Goal: Information Seeking & Learning: Learn about a topic

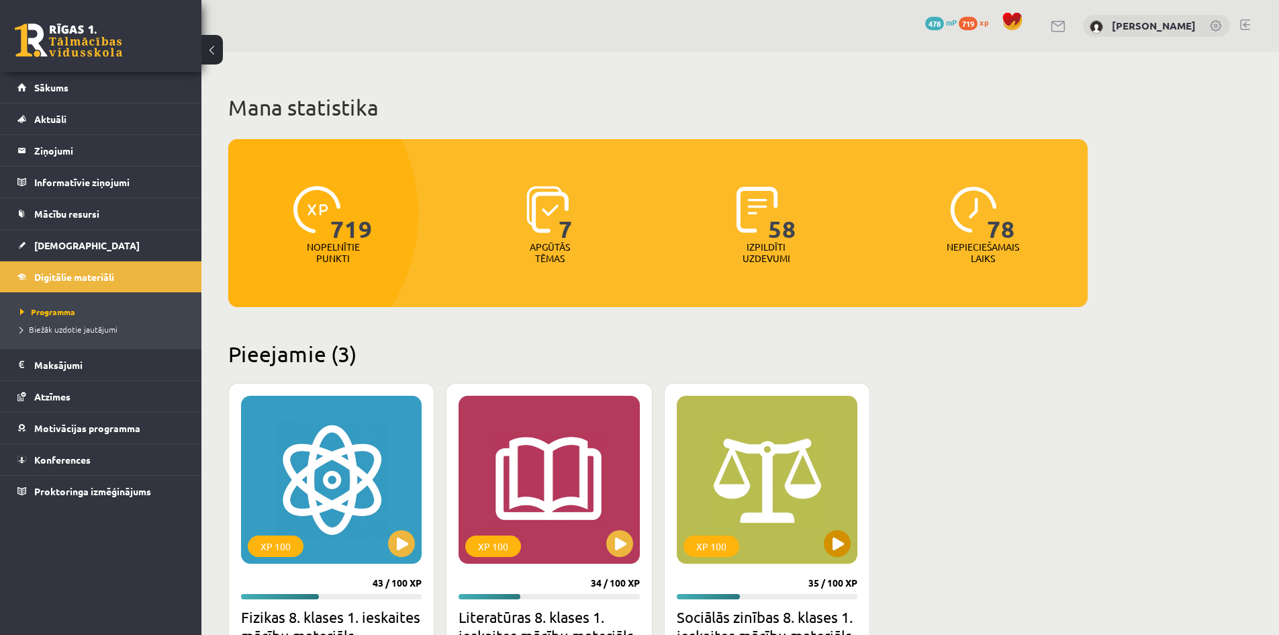
scroll to position [269, 0]
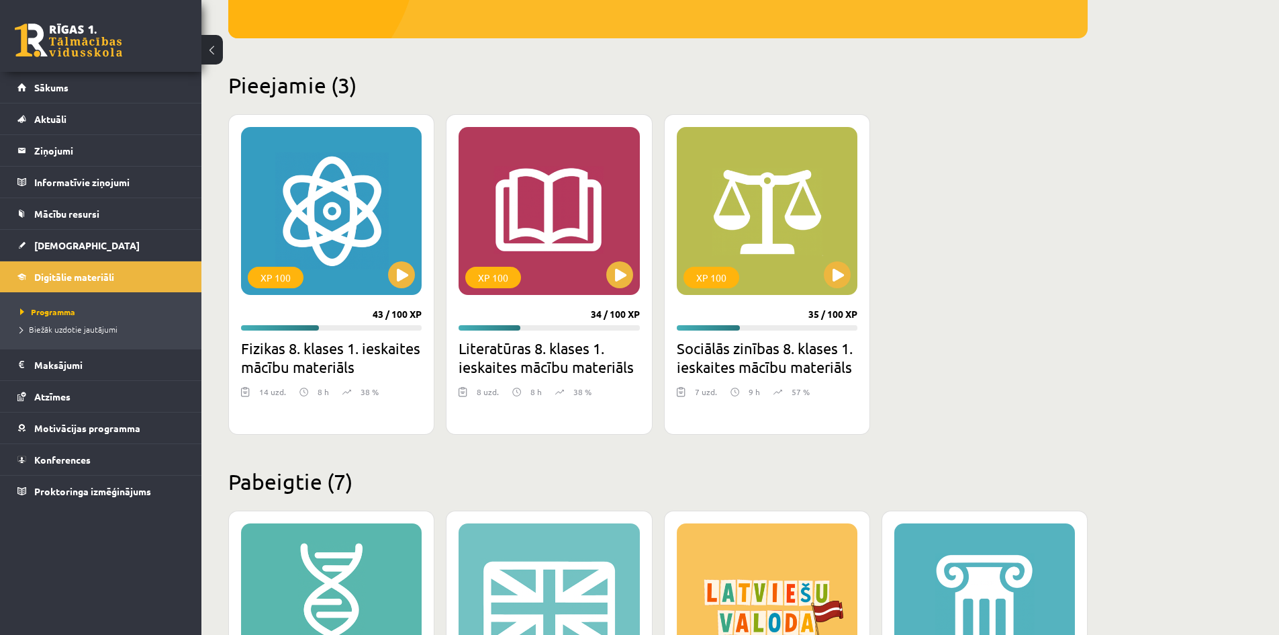
click at [987, 347] on div "XP 100 43 / 100 XP Fizikas 8. klases 1. ieskaites mācību materiāls 14 uzd. 8 h …" at bounding box center [658, 274] width 860 height 320
click at [406, 261] on div "XP 100" at bounding box center [331, 211] width 181 height 168
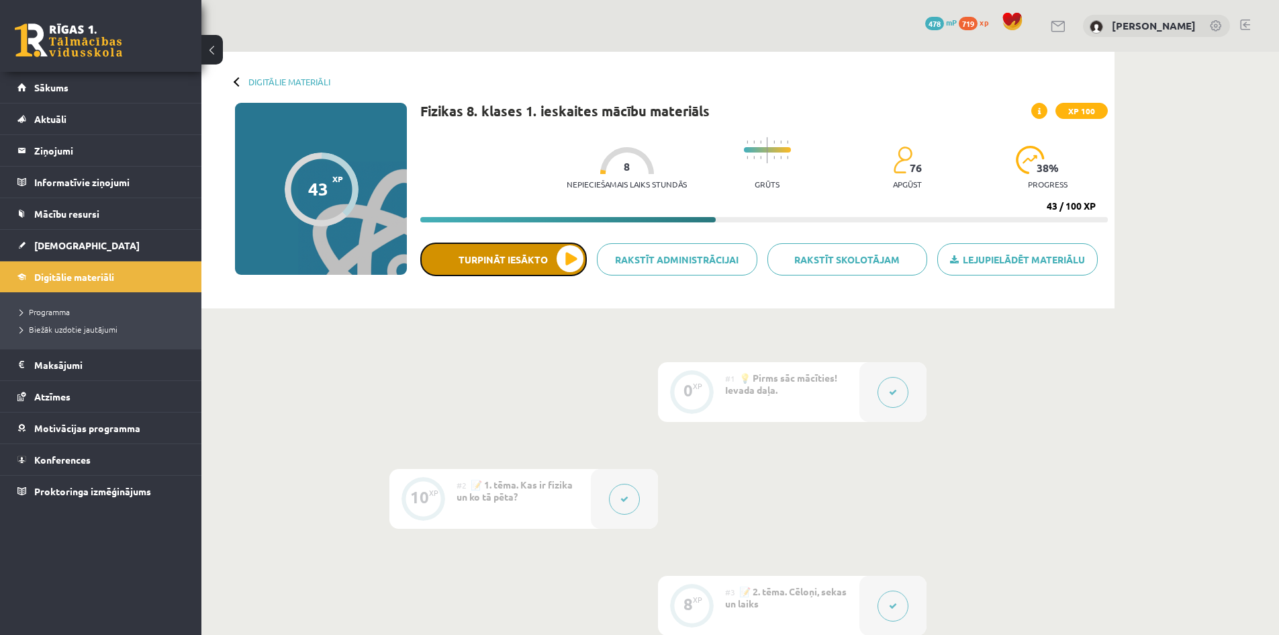
click at [537, 256] on button "Turpināt iesākto" at bounding box center [503, 259] width 167 height 34
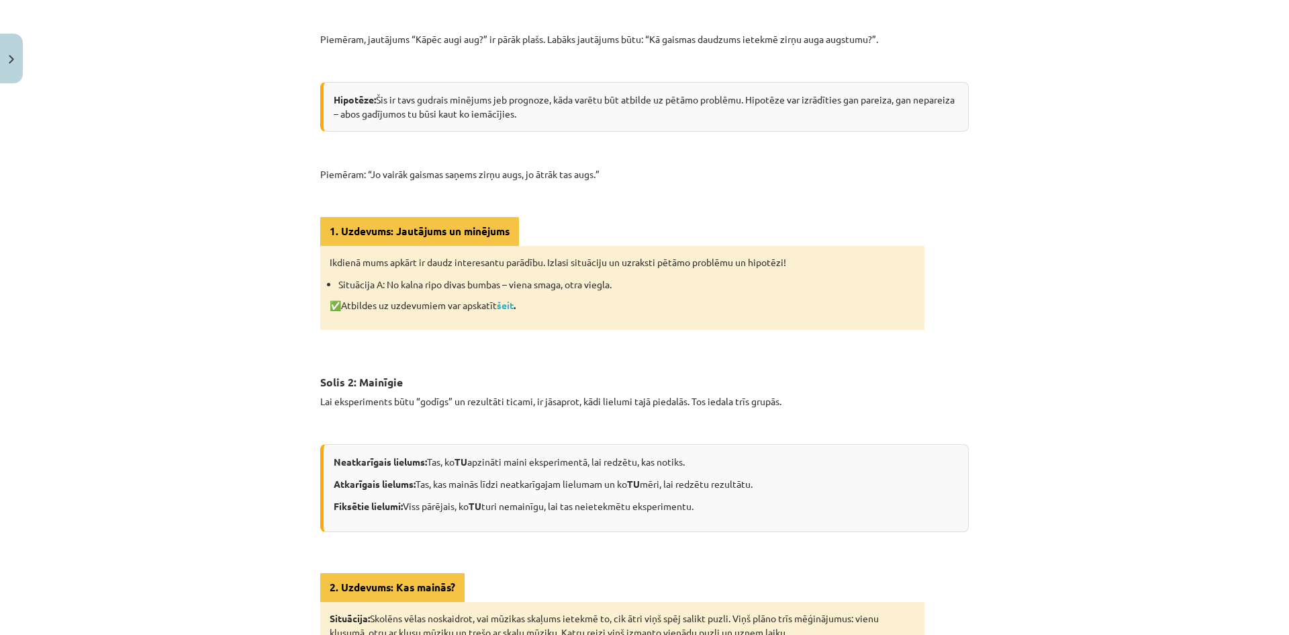
scroll to position [537, 0]
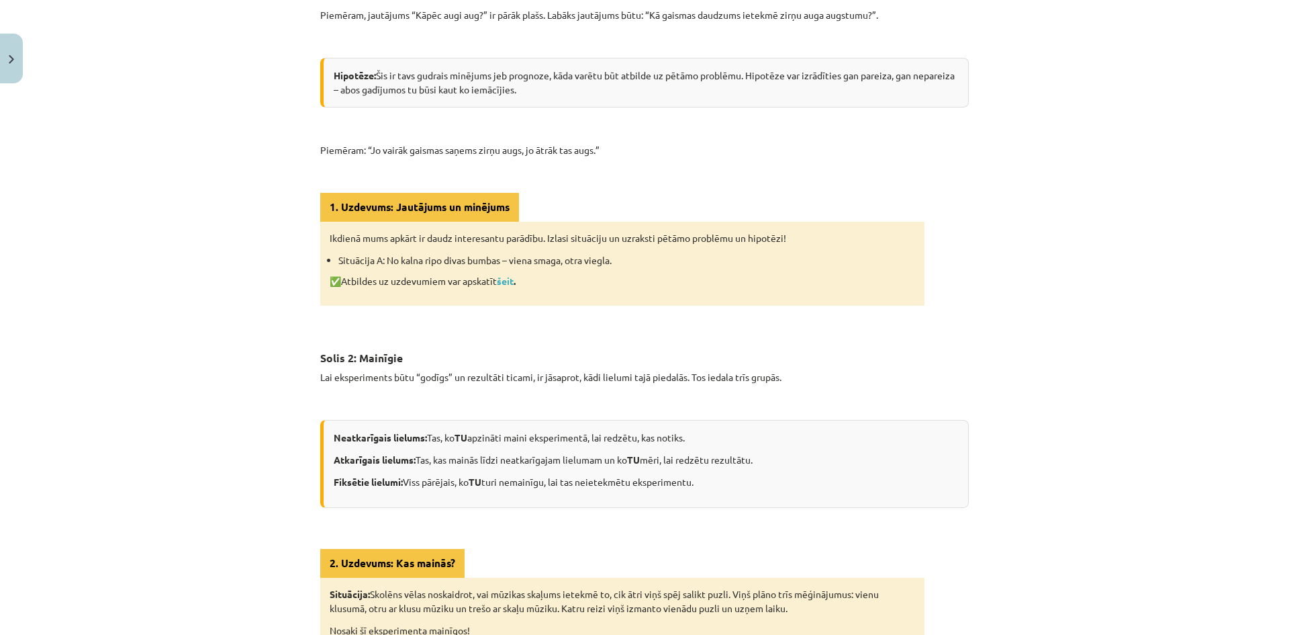
click at [63, 393] on div "Mācību tēma: Fizikas 8. klases 1. ieskaites mācību materiāls #6 📝 5. tēma. Kā f…" at bounding box center [644, 317] width 1289 height 635
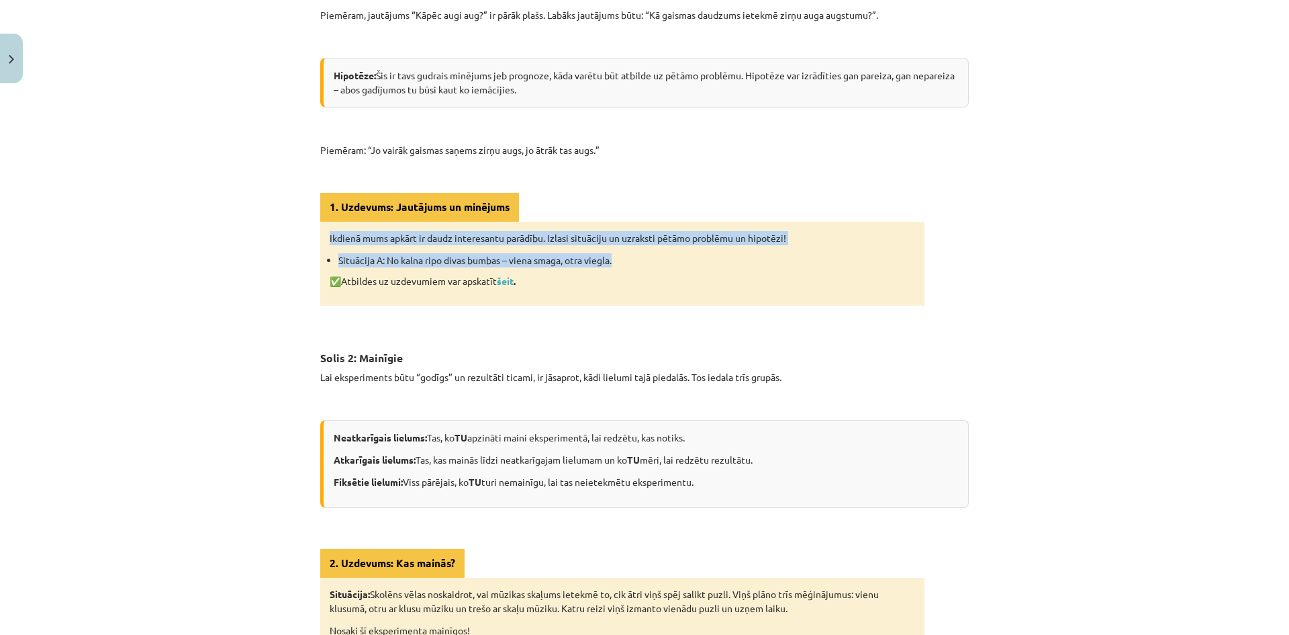
drag, startPoint x: 399, startPoint y: 251, endPoint x: 655, endPoint y: 259, distance: 256.7
click at [655, 259] on div "Ikdienā mums apkārt ir daudz interesantu parādību. Izlasi situāciju un uzraksti…" at bounding box center [622, 264] width 604 height 84
copy div "Ikdienā mums apkārt ir daudz interesantu parādību. Izlasi situāciju un uzraksti…"
click at [1112, 227] on div "Mācību tēma: Fizikas 8. klases 1. ieskaites mācību materiāls #6 📝 5. tēma. Kā f…" at bounding box center [644, 317] width 1289 height 635
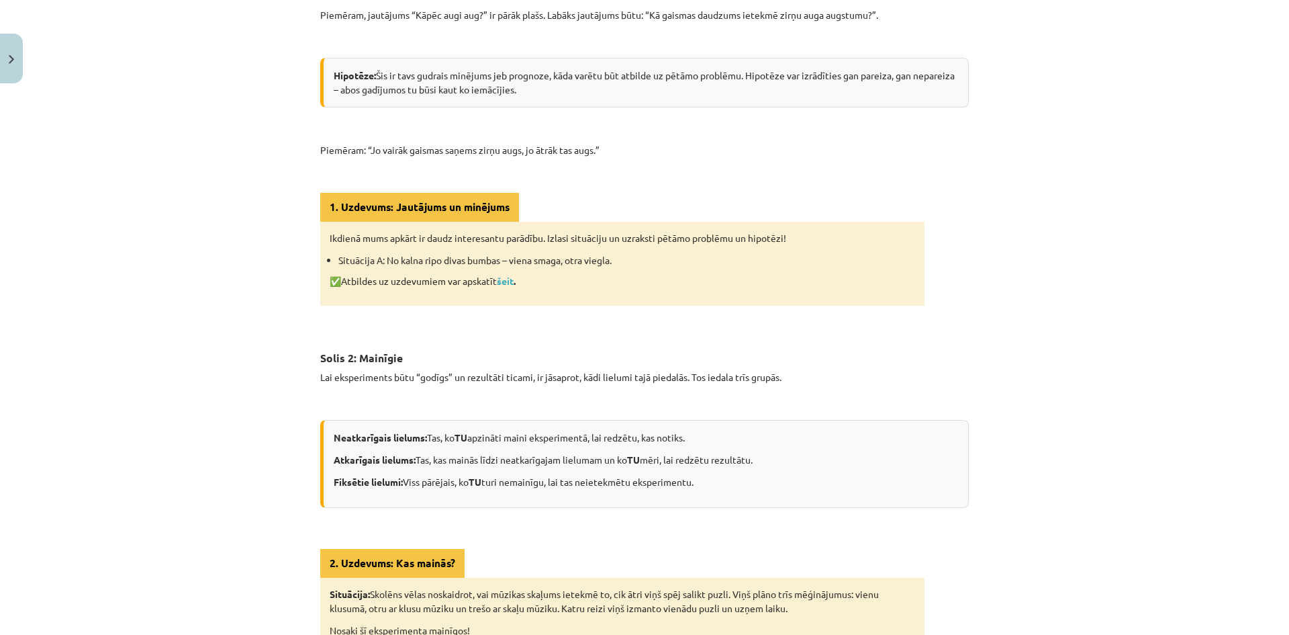
scroll to position [604, 0]
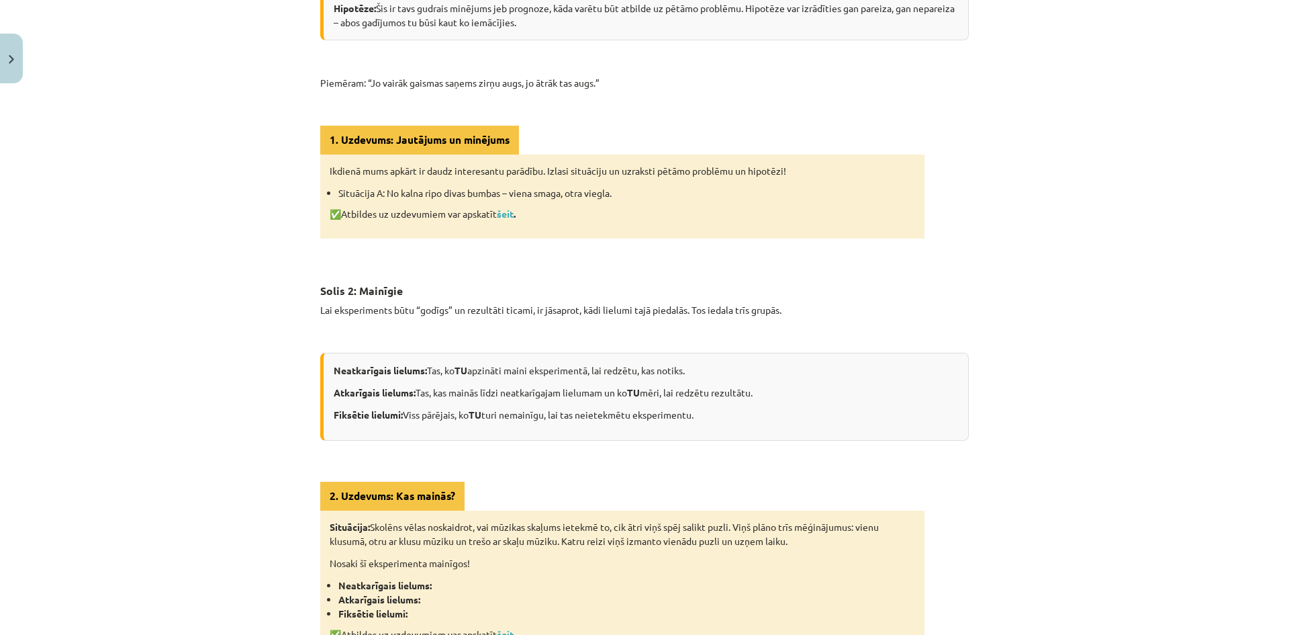
click at [215, 372] on div "Mācību tēma: Fizikas 8. klases 1. ieskaites mācību materiāls #6 📝 5. tēma. Kā f…" at bounding box center [644, 317] width 1289 height 635
click at [261, 358] on div "Mācību tēma: Fizikas 8. klases 1. ieskaites mācību materiāls #6 📝 5. tēma. Kā f…" at bounding box center [644, 317] width 1289 height 635
click at [97, 431] on div "Mācību tēma: Fizikas 8. klases 1. ieskaites mācību materiāls #6 📝 5. tēma. Kā f…" at bounding box center [644, 317] width 1289 height 635
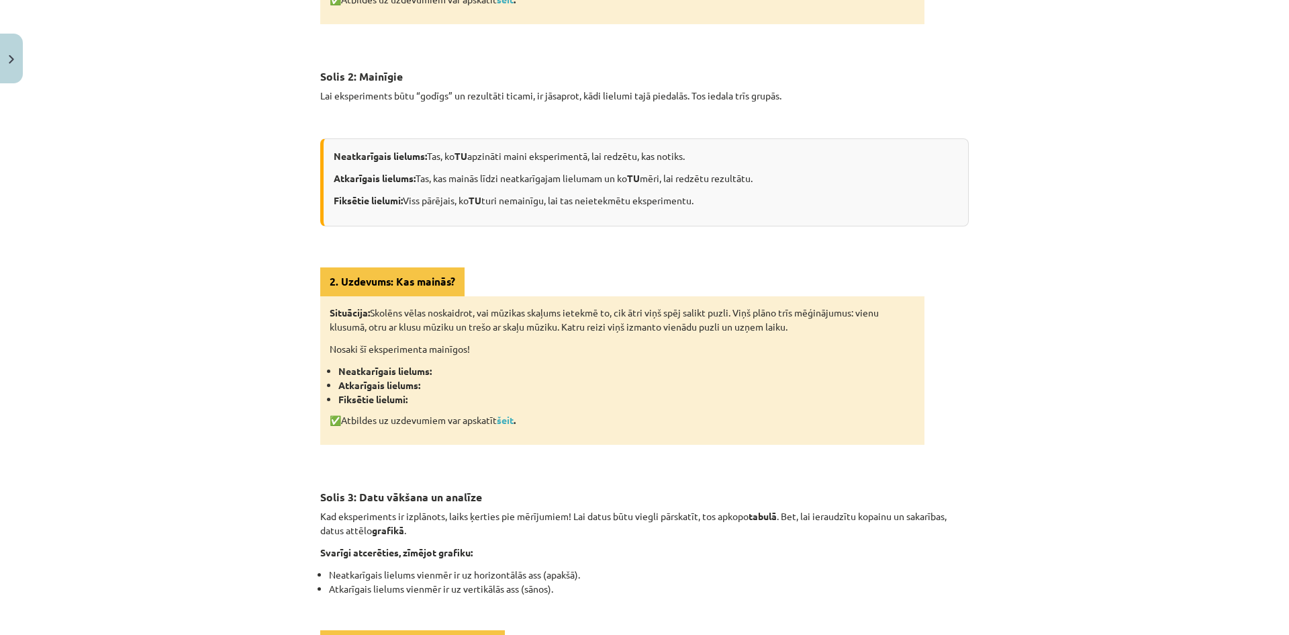
scroll to position [940, 0]
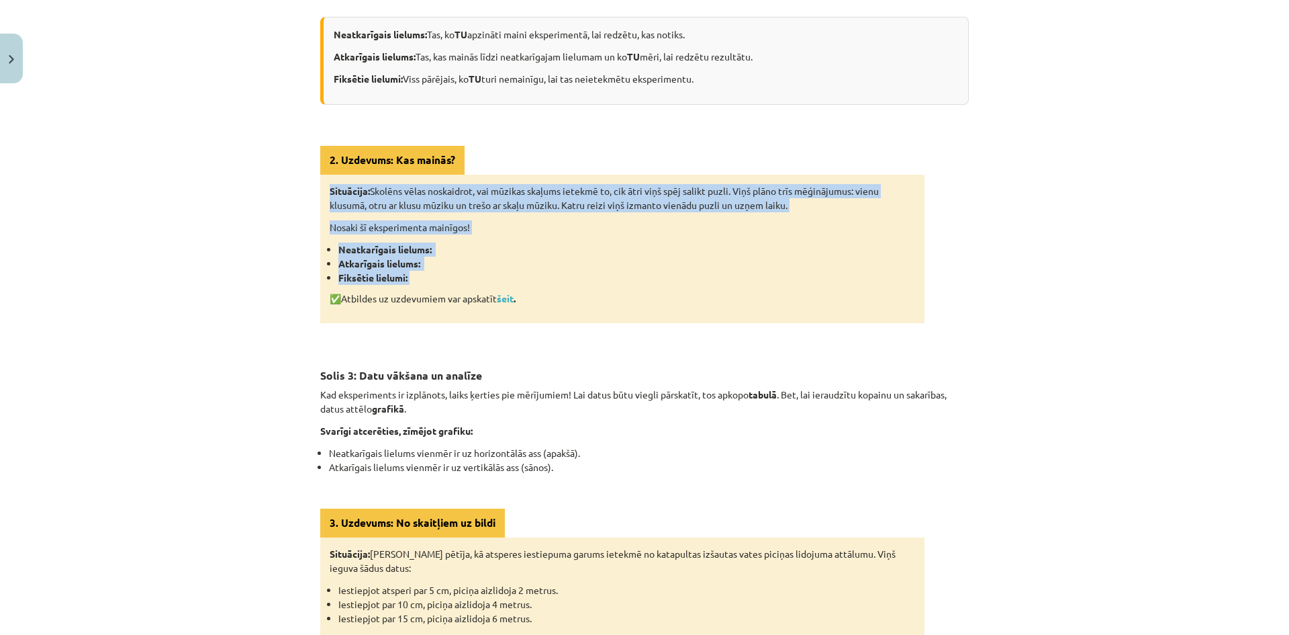
drag, startPoint x: 324, startPoint y: 187, endPoint x: 502, endPoint y: 279, distance: 199.4
click at [502, 279] on div "Situācija: Skolēns vēlas noskaidrot, vai mūzikas skaļums ietekmē to, cik ātri v…" at bounding box center [622, 249] width 604 height 148
copy div "Situācija: Skolēns vēlas noskaidrot, vai mūzikas skaļums ietekmē to, cik ātri v…"
click at [265, 225] on div "Mācību tēma: Fizikas 8. klases 1. ieskaites mācību materiāls #6 📝 5. tēma. Kā f…" at bounding box center [644, 317] width 1289 height 635
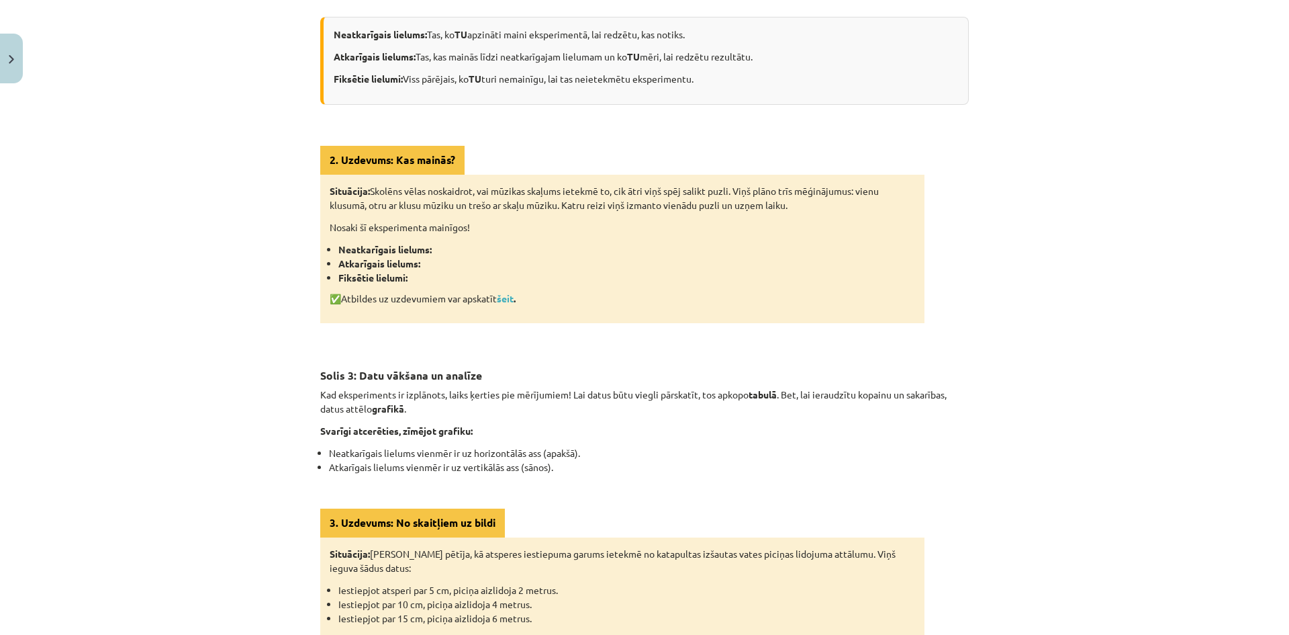
click at [516, 299] on strong "šeit ." at bounding box center [506, 298] width 19 height 12
click at [506, 293] on link "šeit" at bounding box center [505, 298] width 17 height 12
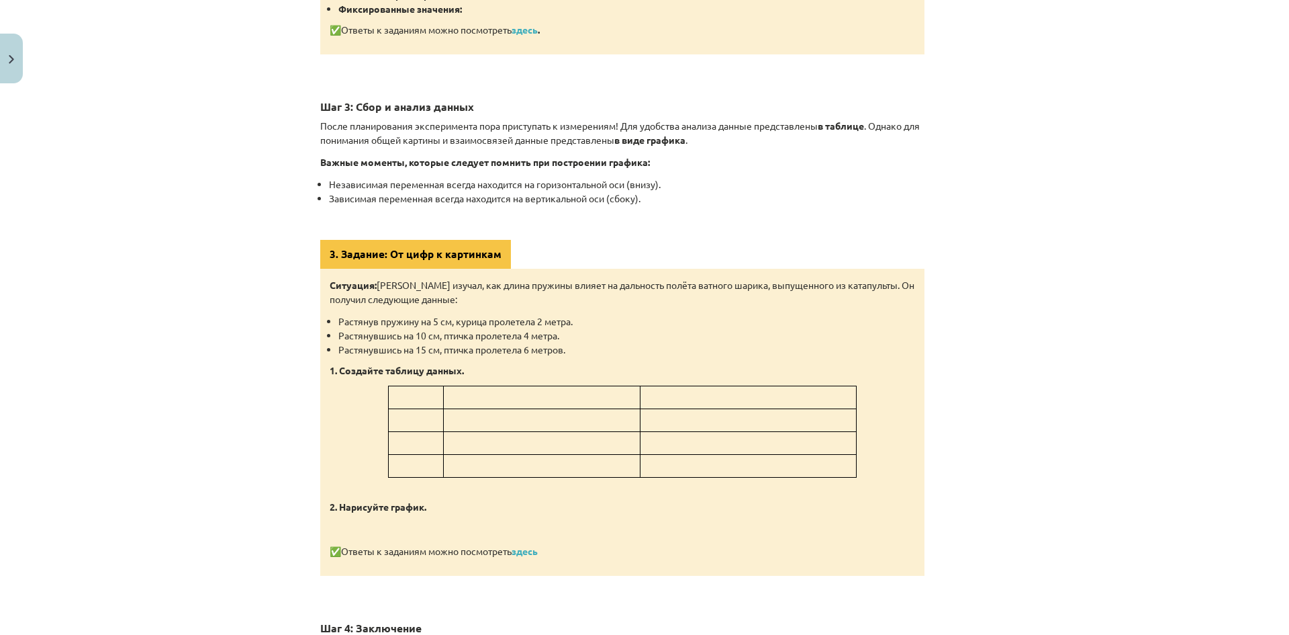
scroll to position [1170, 0]
